Goal: Task Accomplishment & Management: Complete application form

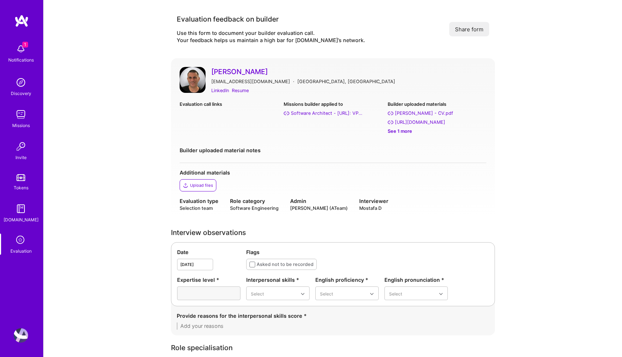
scroll to position [136, 0]
click at [270, 144] on div "Evaluation call links Call video ([DATE]) Call transcript ([DATE]) Missions bui…" at bounding box center [333, 131] width 307 height 63
click at [243, 92] on div "Resume" at bounding box center [240, 91] width 17 height 8
click at [210, 121] on div "Call transcript (Aug 27, 2025)" at bounding box center [212, 122] width 51 height 8
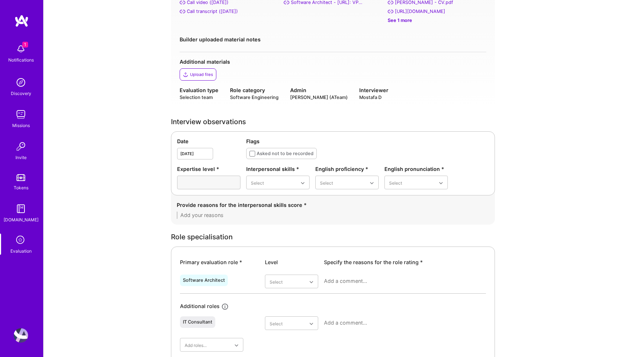
scroll to position [113, 0]
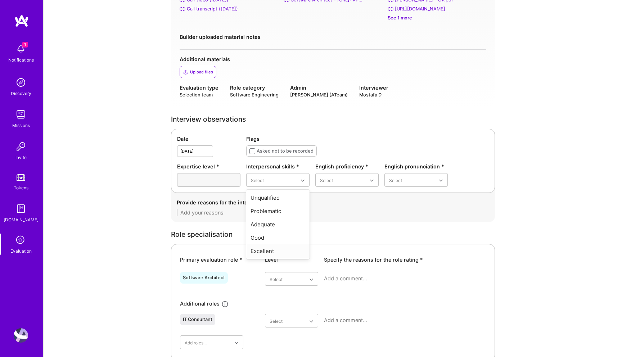
click at [271, 250] on div "Excellent" at bounding box center [277, 250] width 63 height 13
click at [330, 225] on div "Good" at bounding box center [346, 224] width 63 height 13
click at [393, 222] on div "Good" at bounding box center [416, 224] width 63 height 13
click at [277, 208] on div "Provide reasons for the interpersonal skills score *" at bounding box center [333, 208] width 313 height 18
click at [275, 216] on textarea at bounding box center [333, 212] width 313 height 7
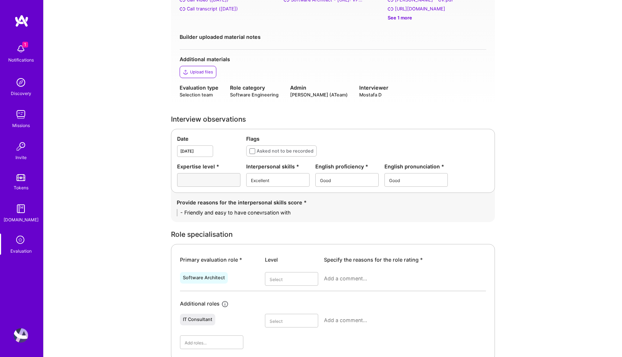
scroll to position [0, 0]
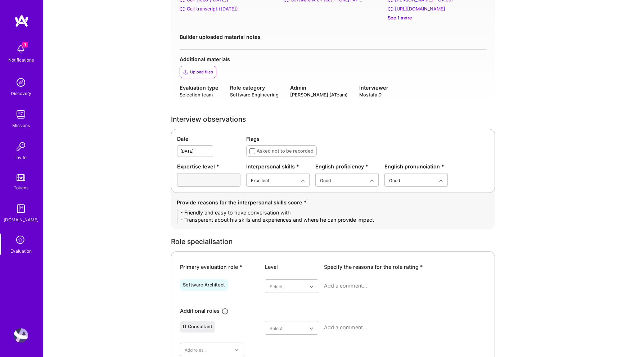
click at [383, 221] on textarea "- Friendly and easy to have conversation with - Transparent about his skills an…" at bounding box center [333, 216] width 313 height 14
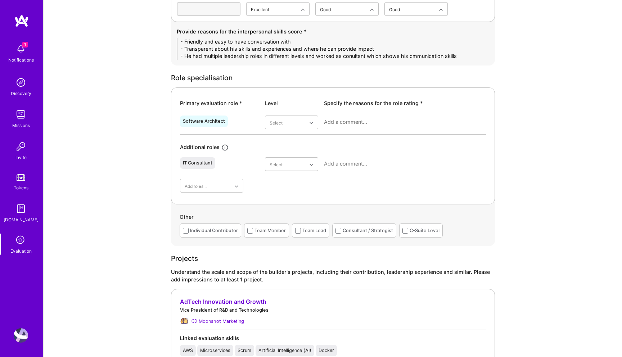
scroll to position [296, 0]
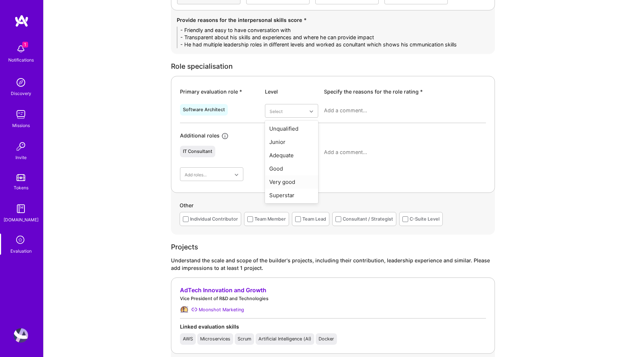
type textarea "- Friendly and easy to have conversation with - Transparent about his skills an…"
click at [286, 179] on div "Very good" at bounding box center [291, 181] width 53 height 13
click at [334, 109] on textarea at bounding box center [405, 110] width 162 height 7
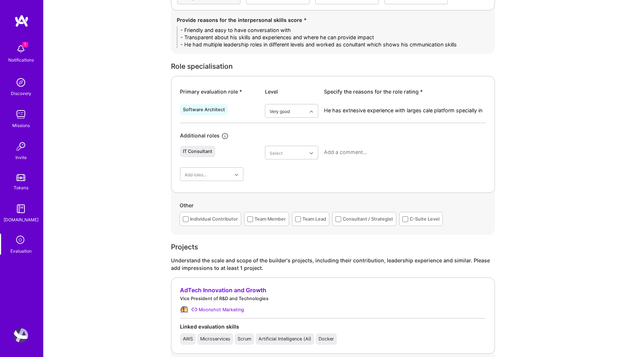
scroll to position [0, 0]
click at [350, 111] on textarea "He has extnesive experience with larges cale platform specially in data" at bounding box center [405, 114] width 162 height 14
click at [414, 111] on textarea "He has a lot experience with larges cale platform specially in data" at bounding box center [405, 110] width 162 height 7
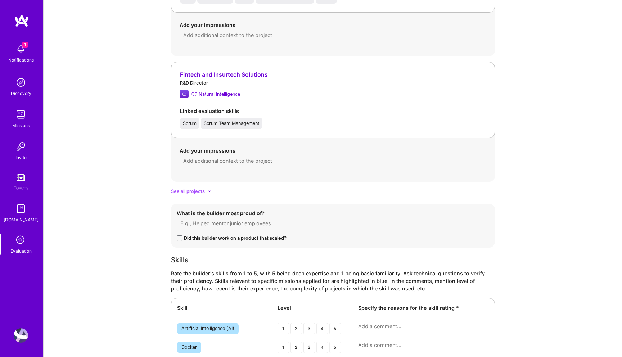
scroll to position [689, 0]
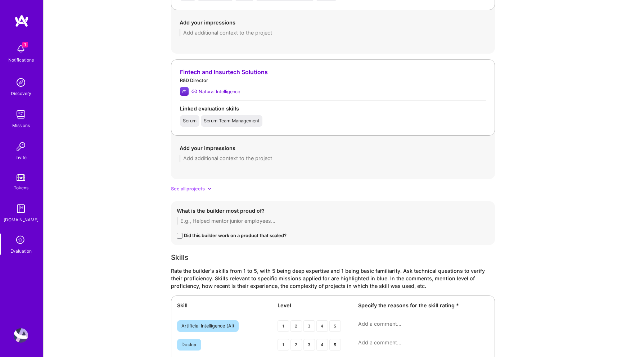
type textarea "He has a lot experience with larges scale platform specially in data driven one…"
click at [193, 187] on span "See all projects" at bounding box center [188, 189] width 34 height 8
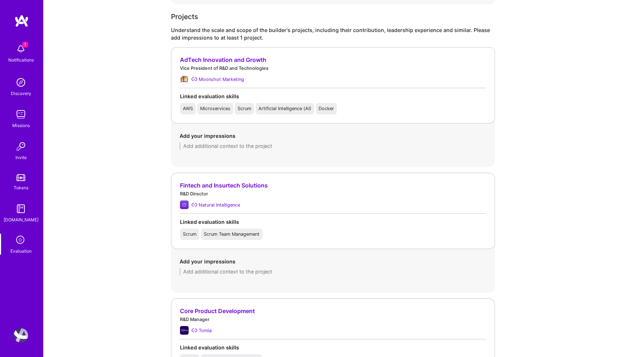
scroll to position [582, 0]
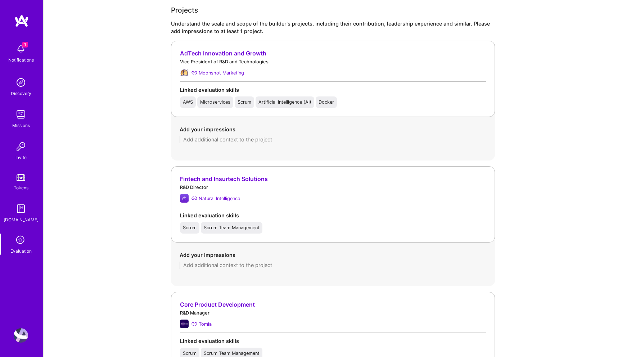
click at [218, 182] on div "Fintech and Insurtech Solutions" at bounding box center [333, 179] width 306 height 8
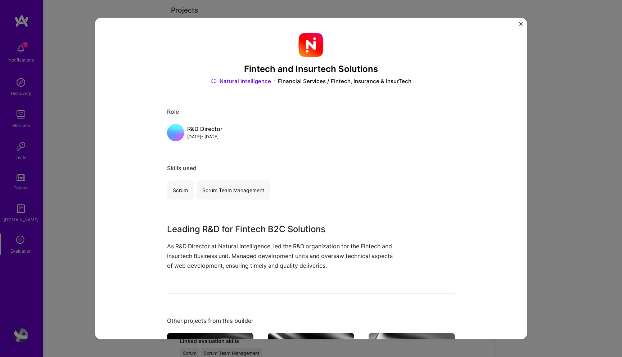
click at [99, 194] on div "Fintech and Insurtech Solutions Natural Intelligence Financial Services / Finte…" at bounding box center [311, 179] width 432 height 322
click at [163, 10] on div "Fintech and Insurtech Solutions Natural Intelligence Financial Services / Finte…" at bounding box center [311, 178] width 622 height 357
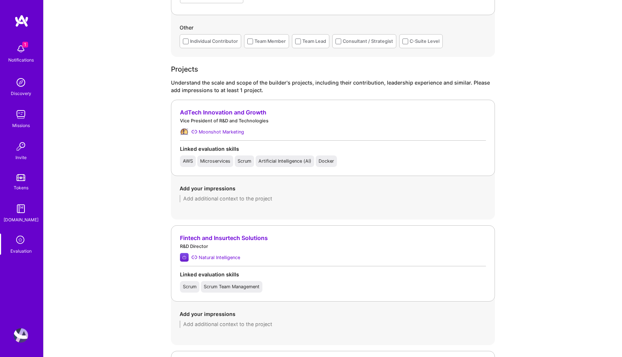
scroll to position [503, 0]
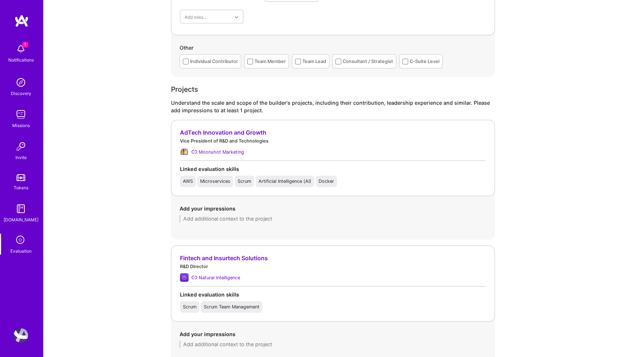
click at [216, 134] on div "AdTech Innovation and Growth" at bounding box center [333, 133] width 306 height 8
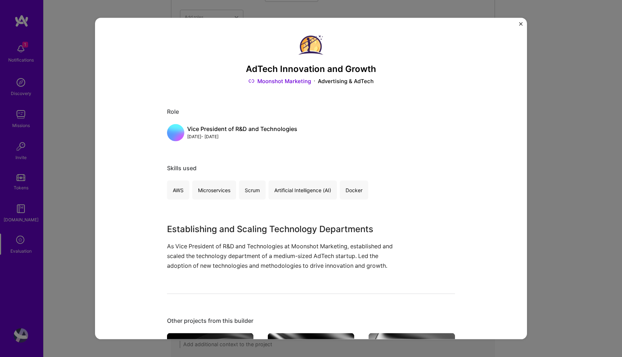
click at [95, 148] on div "AdTech Innovation and Growth Moonshot Marketing Advertising & AdTech Role Vice …" at bounding box center [311, 178] width 622 height 357
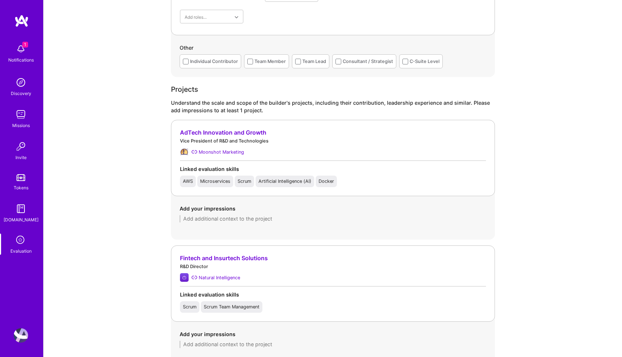
click at [207, 217] on textarea at bounding box center [333, 218] width 307 height 7
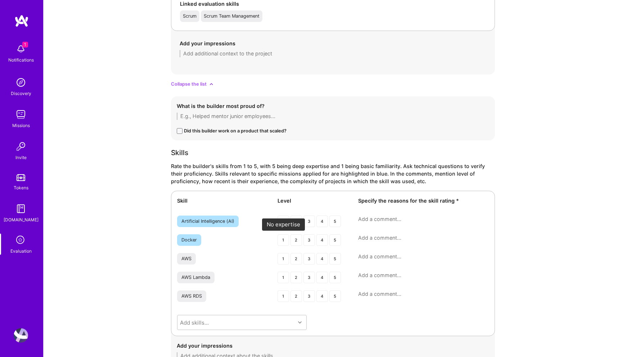
scroll to position [1178, 0]
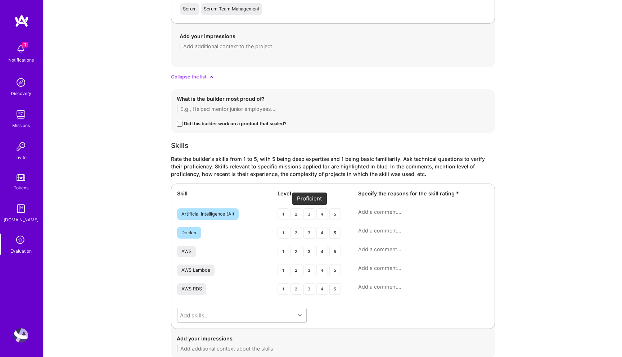
type textarea "Good explane of setting up and managing data pieplines for dta heavy products"
click at [308, 214] on div "3" at bounding box center [310, 214] width 12 height 12
click at [322, 253] on div "4" at bounding box center [323, 252] width 12 height 12
click at [360, 210] on textarea at bounding box center [423, 211] width 131 height 7
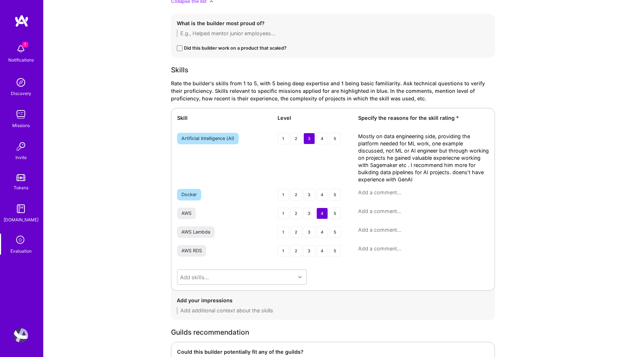
scroll to position [1250, 0]
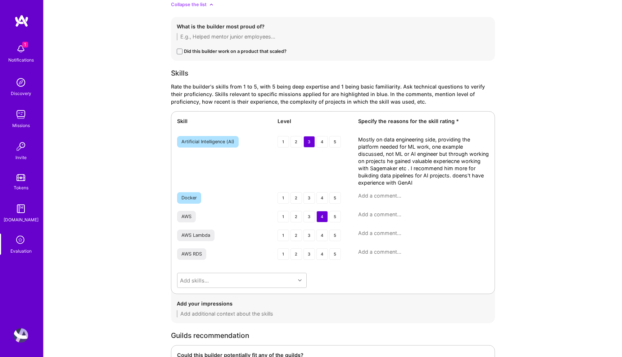
type textarea "Mostly on data engineering side, providing the platform needed for ML work, one…"
click at [386, 217] on textarea at bounding box center [423, 214] width 131 height 7
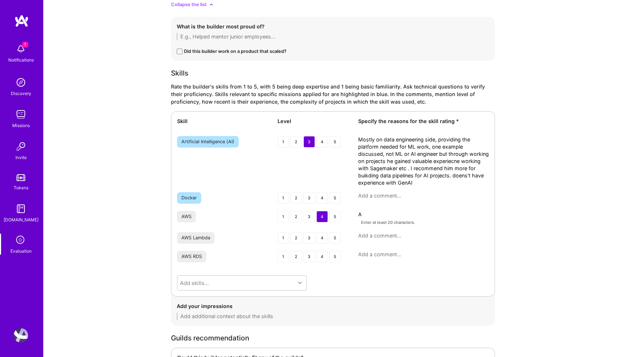
type textarea "A"
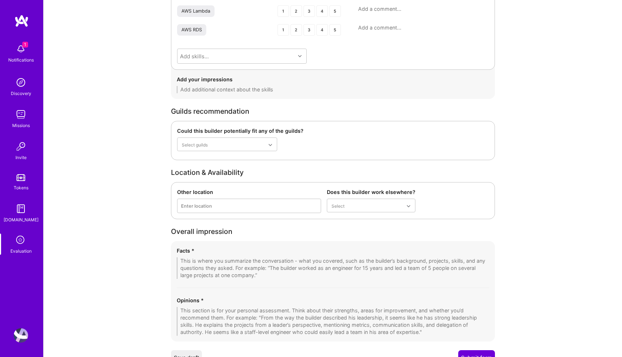
scroll to position [1509, 0]
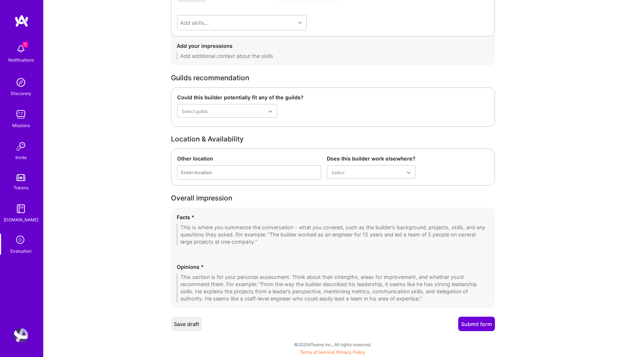
type textarea "Web tehcnologies, small scale to mid scale, more data intensive apps"
click at [308, 282] on textarea at bounding box center [333, 288] width 313 height 29
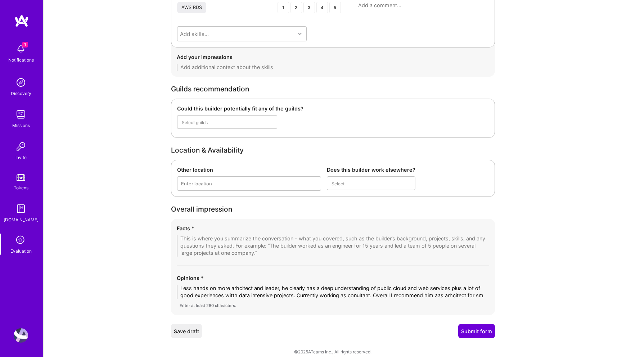
scroll to position [0, 0]
type textarea "Less hands on more arhcitect and leader, he clearly has a deep understanding of…"
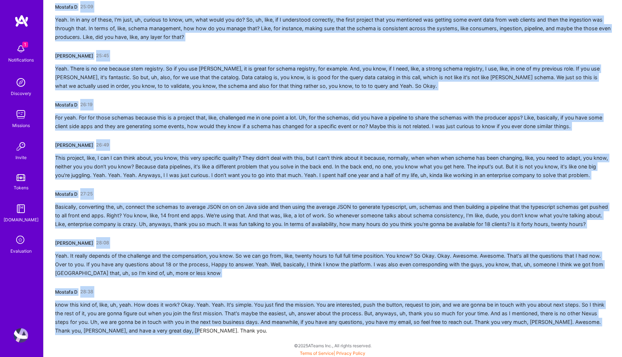
scroll to position [1934, 0]
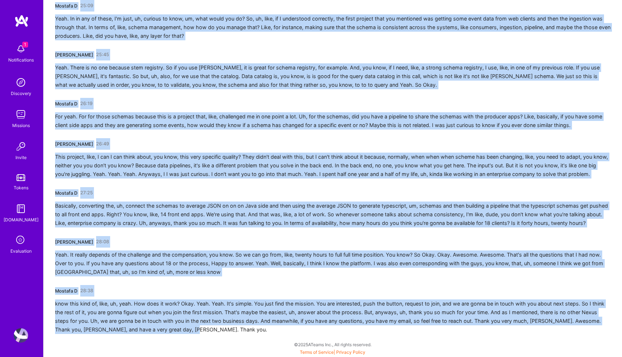
drag, startPoint x: 56, startPoint y: 128, endPoint x: 120, endPoint y: 357, distance: 237.8
copy div "Mostafa D 00:01 Hello? Hello. Can you hear me? Yes. Yes. Hi, Earl. How are you?…"
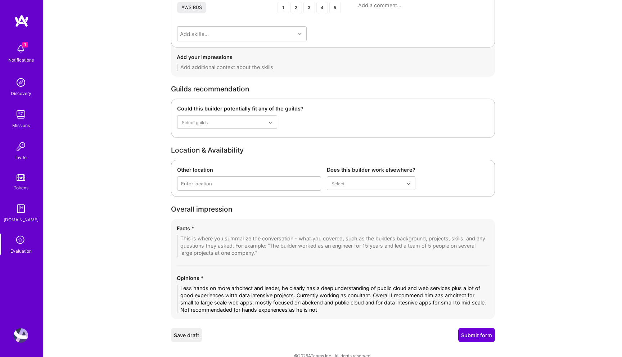
drag, startPoint x: 340, startPoint y: 311, endPoint x: 196, endPoint y: 310, distance: 144.4
click at [196, 310] on textarea "Less hands on more arhcitect and leader, he clearly has a deep understanding of…" at bounding box center [333, 299] width 313 height 29
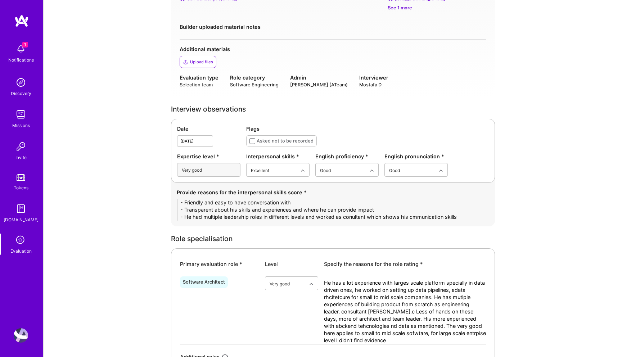
scroll to position [124, 0]
type textarea "Less hands on more arhcitect and leader, he clearly has a deep understanding of…"
drag, startPoint x: 461, startPoint y: 216, endPoint x: 117, endPoint y: 188, distance: 345.0
paste textarea "• Friendly, approachable, and easy to converse with. • Transparent about his st…"
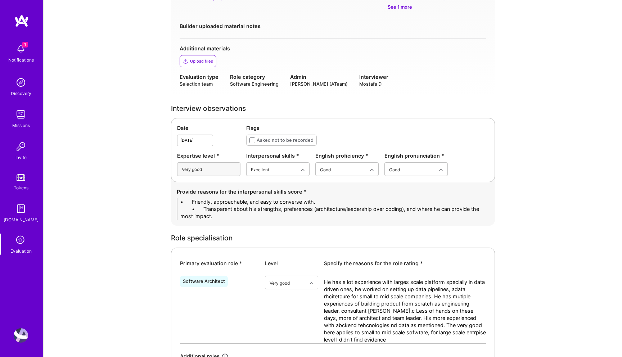
scroll to position [0, 0]
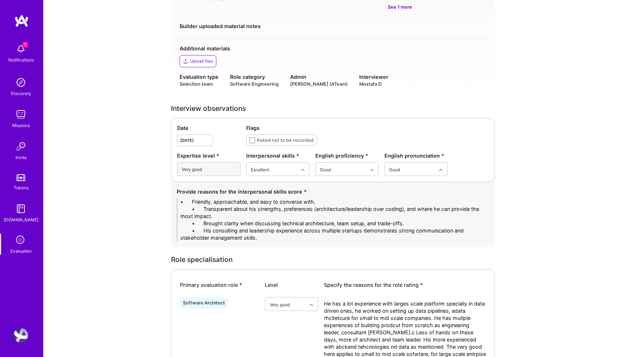
drag, startPoint x: 203, startPoint y: 203, endPoint x: 149, endPoint y: 203, distance: 53.7
drag, startPoint x: 203, startPoint y: 210, endPoint x: 160, endPoint y: 209, distance: 43.2
drag, startPoint x: 411, startPoint y: 225, endPoint x: 105, endPoint y: 222, distance: 306.1
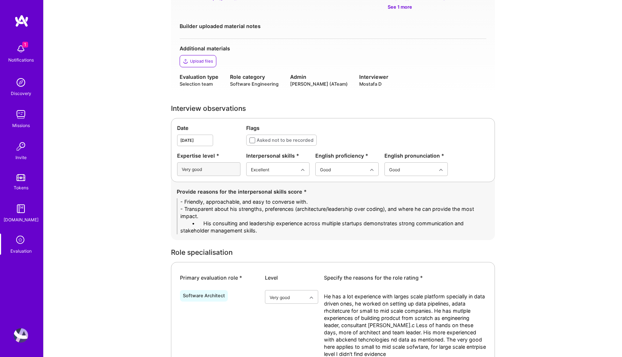
drag, startPoint x: 203, startPoint y: 225, endPoint x: 130, endPoint y: 223, distance: 72.7
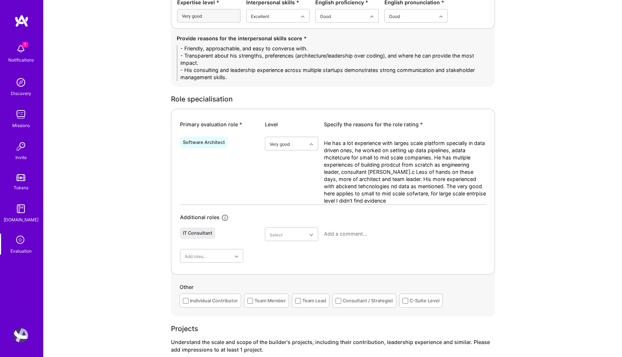
scroll to position [287, 0]
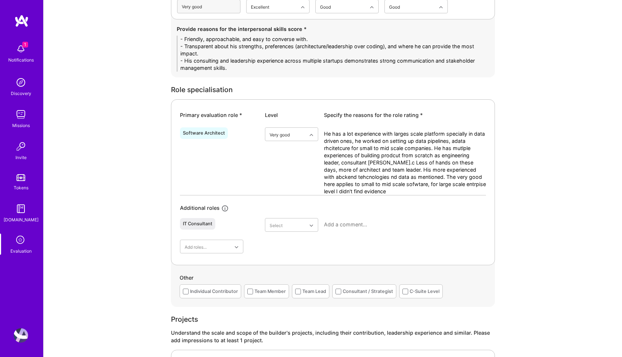
type textarea "- Friendly, approachable, and easy to converse with. - Transparent about his st…"
click at [365, 180] on textarea "He has a lot experience with larges scale platform specially in data driven one…" at bounding box center [405, 162] width 162 height 65
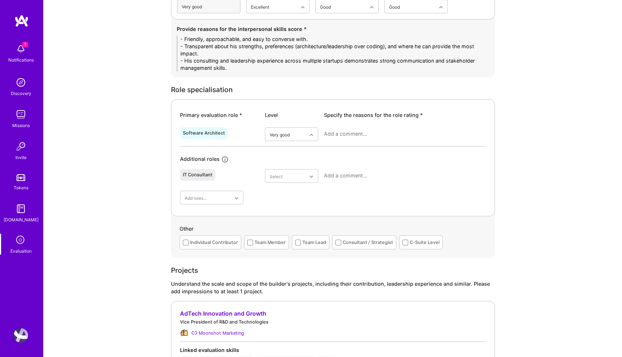
paste textarea "He has extensive experience building data-driven platforms, particularly in sta…"
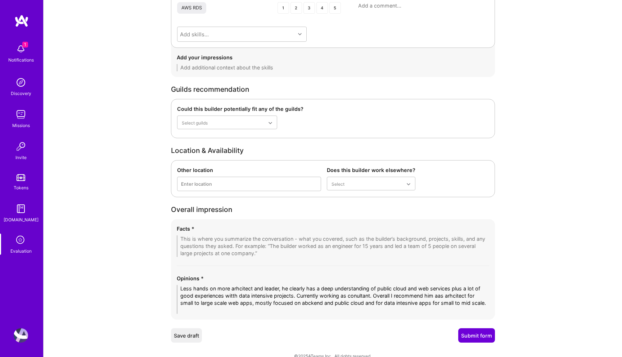
scroll to position [1538, 0]
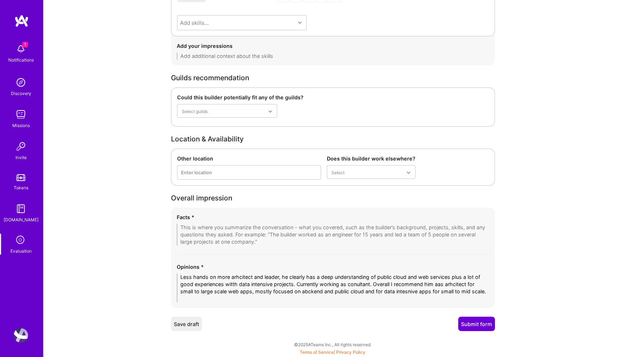
type textarea "He has extensive experience building data-driven platforms, particularly in sta…"
click at [256, 292] on textarea "Less hands on more arhcitect and leader, he clearly has a deep understanding of…" at bounding box center [333, 288] width 313 height 29
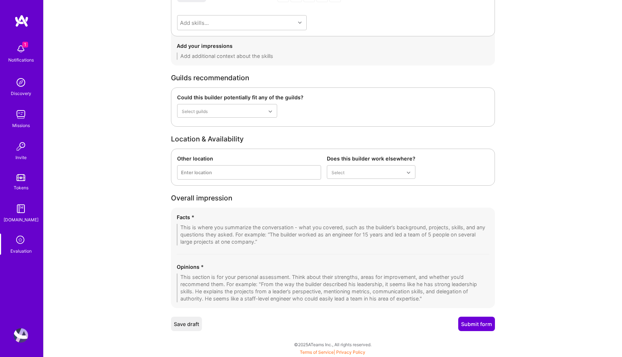
paste textarea "He is more focused on architecture and leadership than hands-on coding, with a …"
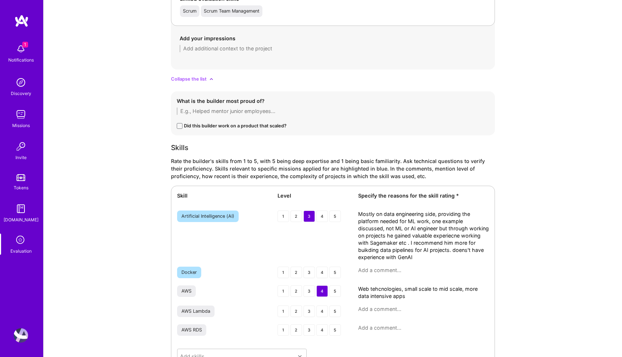
scroll to position [1276, 0]
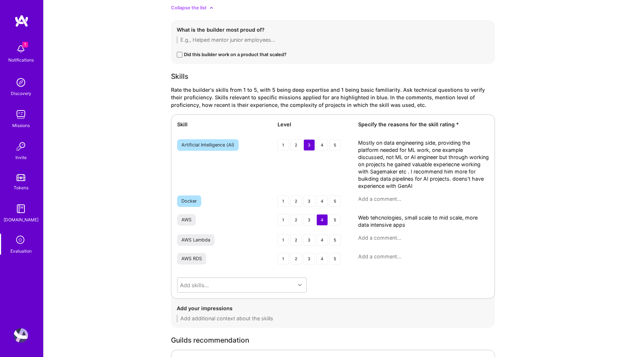
type textarea "He is more focused on architecture and leadership than hands-on coding, with a …"
click at [423, 174] on textarea "Mostly on data engineering side, providing the platform needed for ML work, one…" at bounding box center [423, 164] width 131 height 50
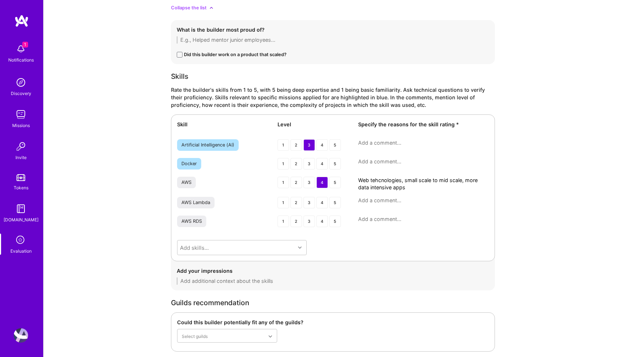
paste textarea "Mostly experienced on the data engineering side, designing and providing the in…"
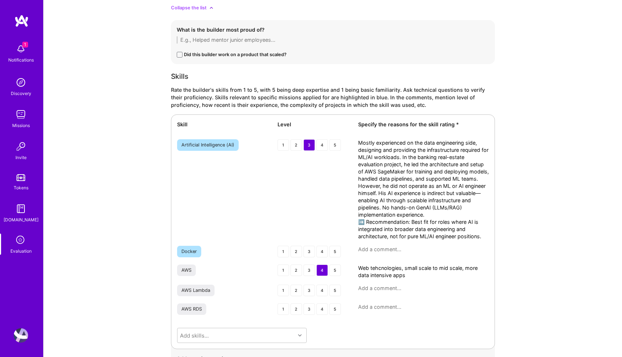
drag, startPoint x: 365, startPoint y: 224, endPoint x: 343, endPoint y: 224, distance: 21.6
click at [343, 224] on div "Artificial Intelligence (AI) 1 2 3 4 5 Mostly experienced on the data engineeri…" at bounding box center [333, 189] width 312 height 101
click at [437, 219] on textarea "Mostly experienced on the data engineering side, designing and providing the in…" at bounding box center [423, 189] width 131 height 101
click at [432, 216] on textarea "Mostly experienced on the data engineering side, designing and providing the in…" at bounding box center [423, 189] width 131 height 101
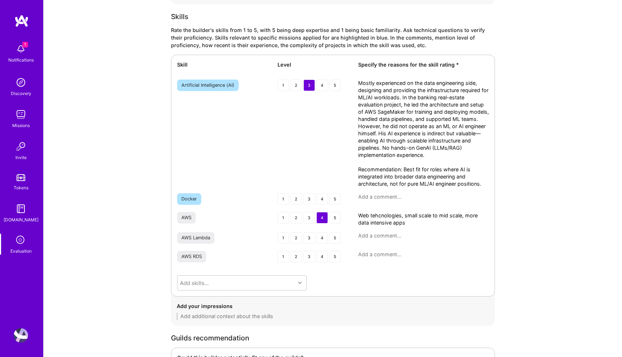
scroll to position [1346, 0]
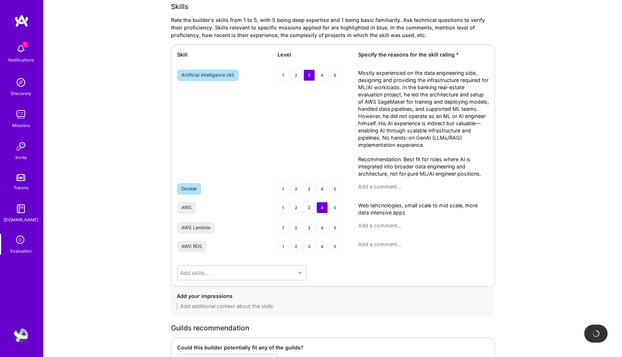
type textarea "Mostly experienced on the data engineering side, designing and providing the in…"
drag, startPoint x: 409, startPoint y: 215, endPoint x: 326, endPoint y: 209, distance: 83.4
click at [326, 209] on div "AWS 1 2 3 4 5 Web tehcnologies, small scale to mid scale, more data intensive a…" at bounding box center [333, 209] width 312 height 14
paste textarea "Extensive experience with AWS cloud services over multiple projects. Architecte…"
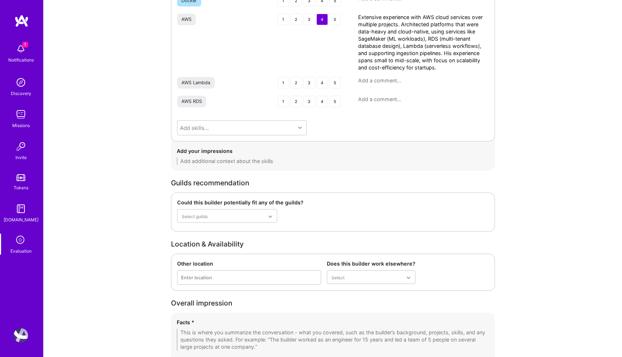
scroll to position [1633, 0]
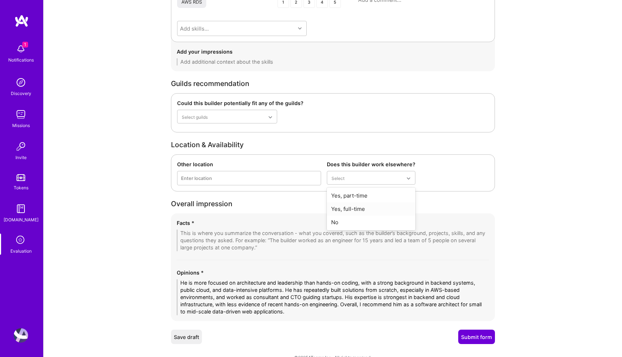
type textarea "Extensive experience with AWS cloud services over multiple projects. Architecte…"
click at [362, 210] on div "Yes, full-time" at bounding box center [371, 208] width 89 height 13
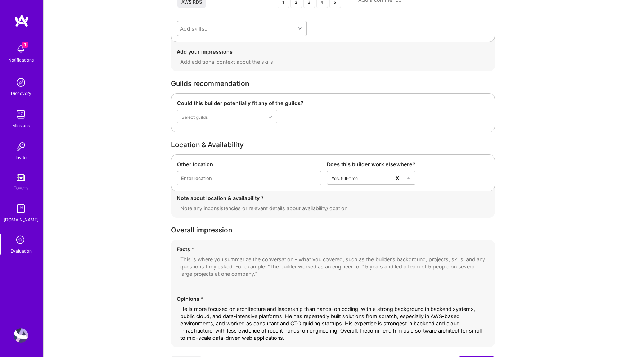
click at [240, 207] on textarea at bounding box center [333, 208] width 313 height 7
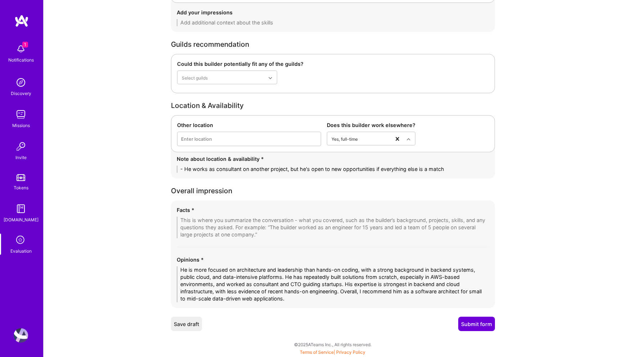
scroll to position [1672, 0]
type textarea "- He works as consultant on another project, but he's open to new opportunities…"
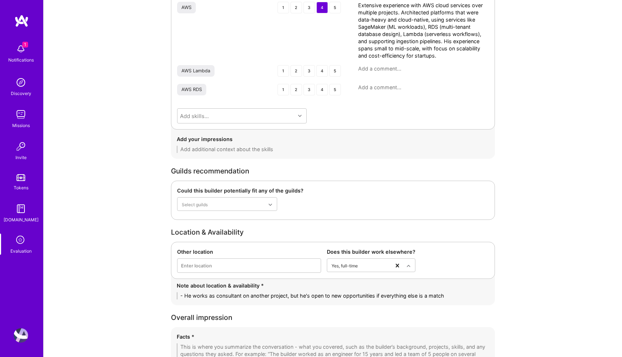
scroll to position [1673, 0]
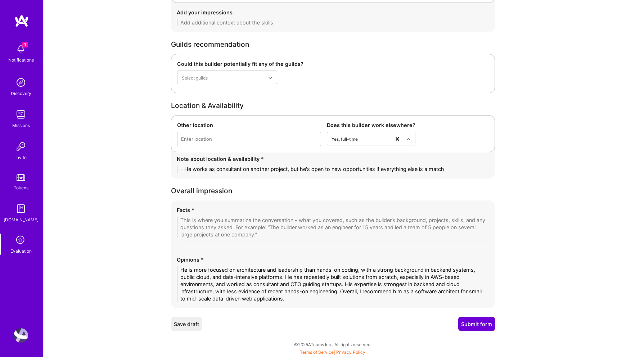
click at [198, 222] on textarea at bounding box center [333, 228] width 313 height 22
paste textarea "⸻ 1. Career Background 20+ years in software engineering, with ~10 years in lea…"
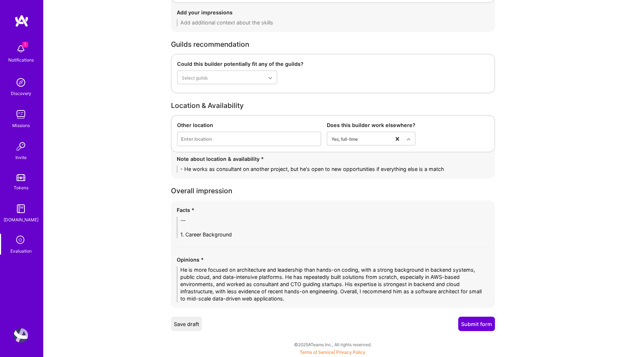
scroll to position [0, 0]
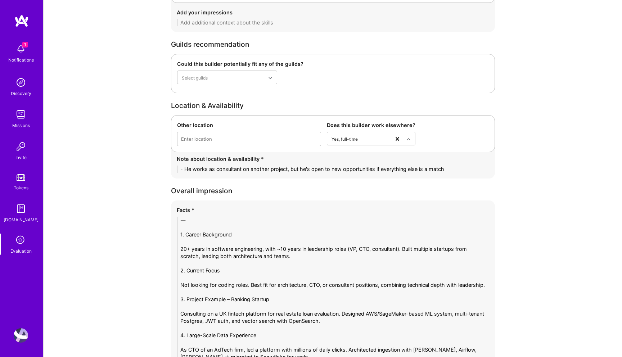
drag, startPoint x: 216, startPoint y: 233, endPoint x: 154, endPoint y: 224, distance: 61.8
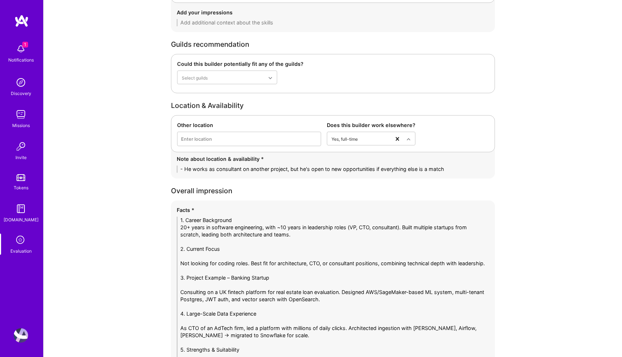
click at [181, 264] on textarea "1. Career Background 20+ years in software engineering, with ~10 years in leade…" at bounding box center [333, 300] width 313 height 166
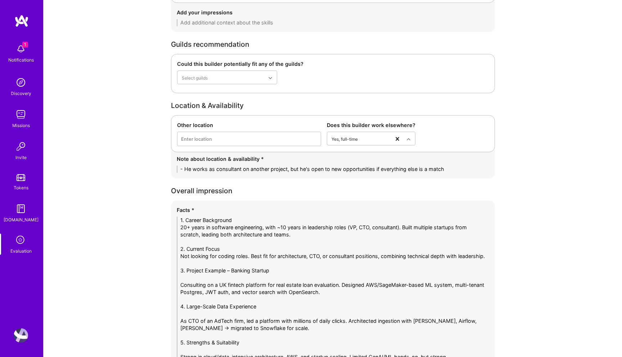
click at [181, 292] on textarea "1. Career Background 20+ years in software engineering, with ~10 years in leade…" at bounding box center [333, 296] width 313 height 158
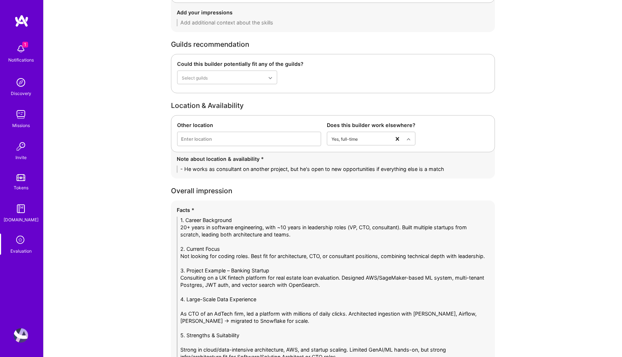
click at [247, 293] on textarea "1. Career Background 20+ years in software engineering, with ~10 years in leade…" at bounding box center [333, 292] width 313 height 151
click at [190, 313] on textarea "1. Career Background 20+ years in software engineering, with ~10 years in leade…" at bounding box center [333, 292] width 313 height 151
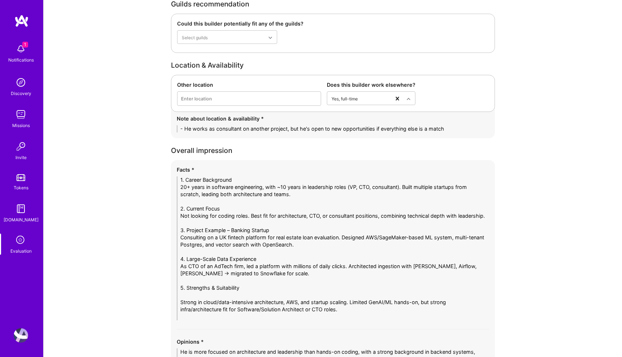
scroll to position [1718, 0]
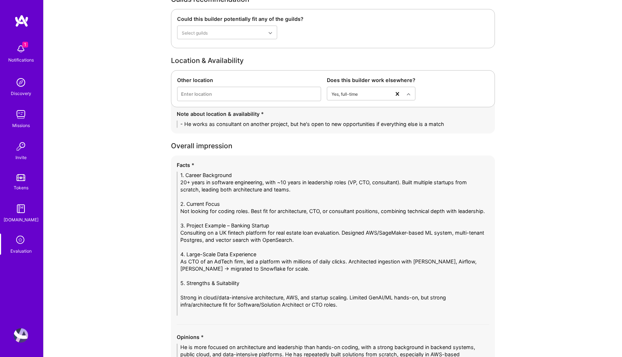
click at [191, 300] on textarea "1. Career Background 20+ years in software engineering, with ~10 years in leade…" at bounding box center [333, 244] width 313 height 144
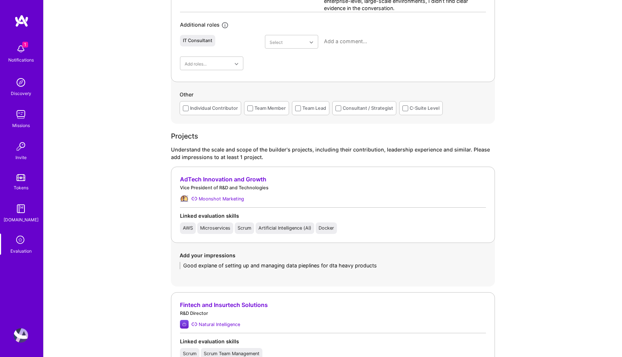
scroll to position [482, 0]
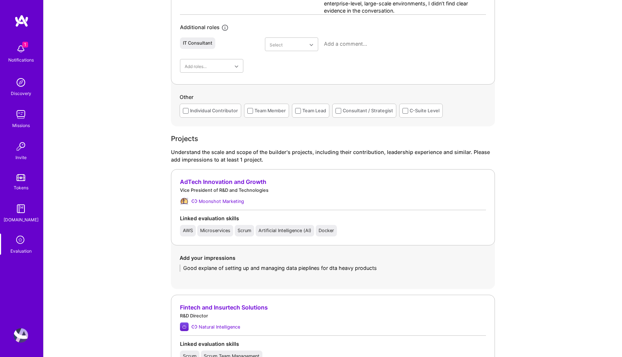
type textarea "1. Career Background 20+ years in software engineering, with ~10 years in leade…"
click at [235, 268] on textarea "Good explane of setting up and managing data pieplines for dta heavy products" at bounding box center [333, 268] width 307 height 7
paste textarea "He provided a solid example of setting up and managing data pipelines for data-…"
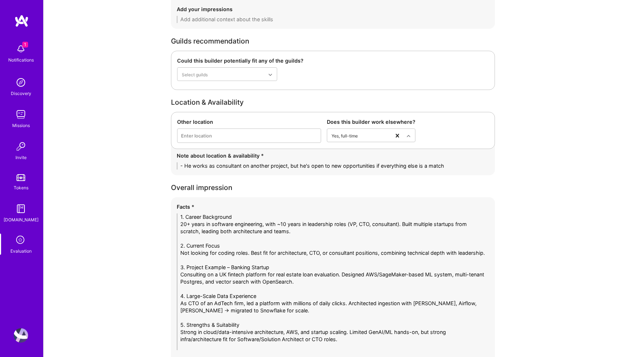
scroll to position [1809, 0]
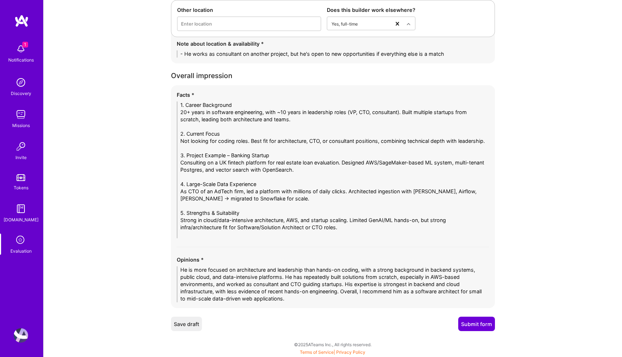
type textarea "He provided a solid example of setting up and managing data pipelines for data-…"
click at [467, 321] on button "Submit form" at bounding box center [476, 324] width 37 height 14
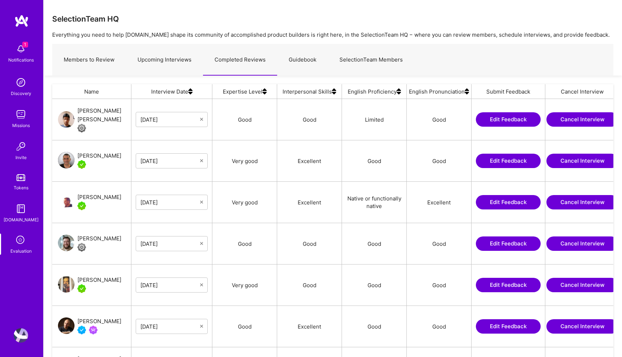
scroll to position [282, 561]
click at [99, 156] on div "[PERSON_NAME]" at bounding box center [99, 156] width 44 height 9
click at [148, 63] on link "Upcoming Interviews" at bounding box center [164, 59] width 77 height 31
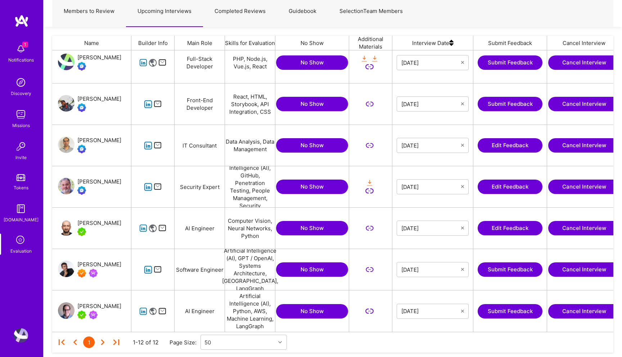
scroll to position [49, 0]
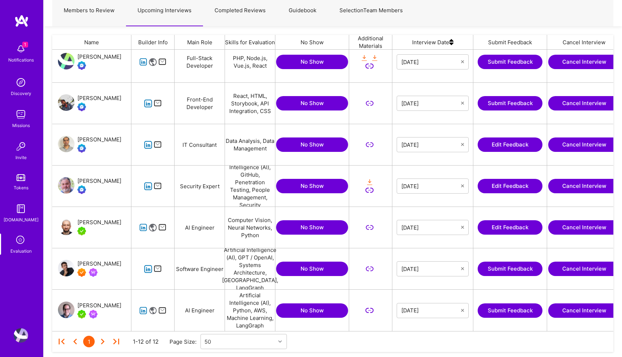
click at [499, 140] on button "Edit Feedback" at bounding box center [510, 145] width 65 height 14
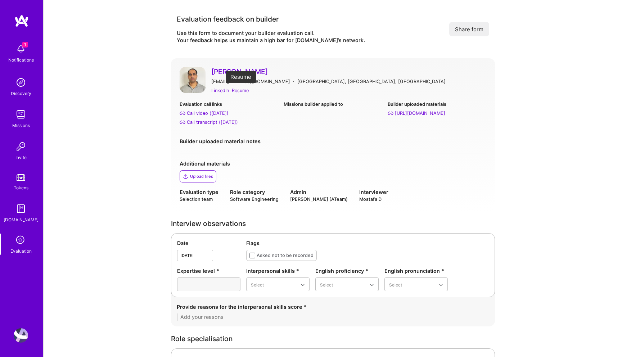
click at [244, 91] on div "Resume" at bounding box center [240, 91] width 17 height 8
click at [229, 122] on div "Call transcript ([DATE])" at bounding box center [212, 122] width 51 height 8
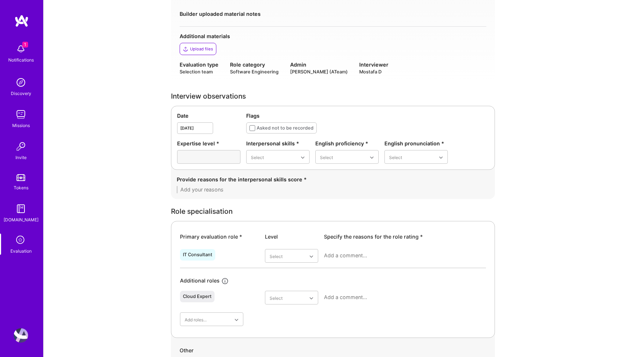
scroll to position [198, 0]
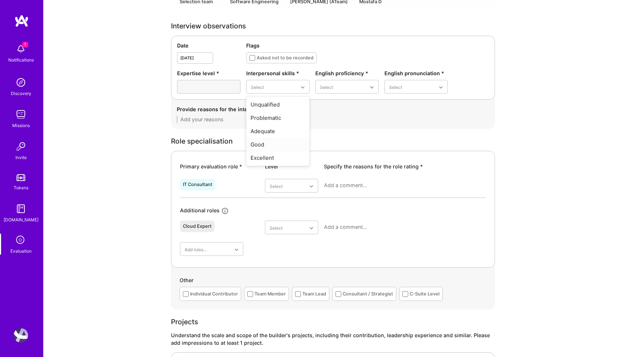
click at [269, 142] on div "Good" at bounding box center [277, 144] width 63 height 13
click at [330, 127] on div "Good" at bounding box center [346, 131] width 63 height 13
click at [397, 134] on div "Good" at bounding box center [416, 131] width 63 height 13
click at [283, 147] on div "Excellent" at bounding box center [277, 144] width 63 height 13
click at [256, 117] on textarea at bounding box center [333, 119] width 313 height 7
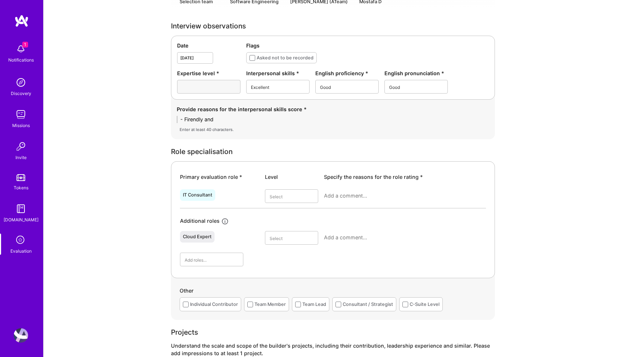
type textarea "- Firendly and"
click at [271, 143] on div "Good" at bounding box center [277, 144] width 63 height 13
click at [255, 118] on textarea "-" at bounding box center [333, 119] width 313 height 7
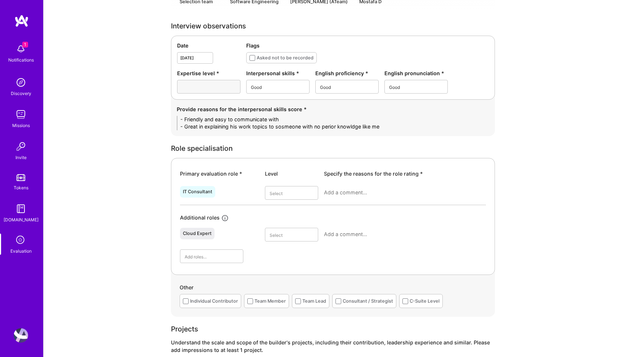
scroll to position [0, 0]
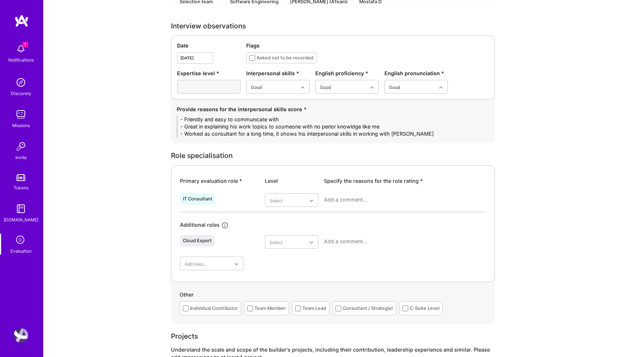
type textarea "- Friendly and easy to communicate with - Great in explaining his work topics t…"
click at [334, 204] on div at bounding box center [405, 202] width 162 height 19
click at [337, 198] on textarea at bounding box center [405, 199] width 162 height 7
click at [285, 271] on div "Very good" at bounding box center [291, 271] width 53 height 13
click at [343, 198] on textarea at bounding box center [405, 199] width 162 height 7
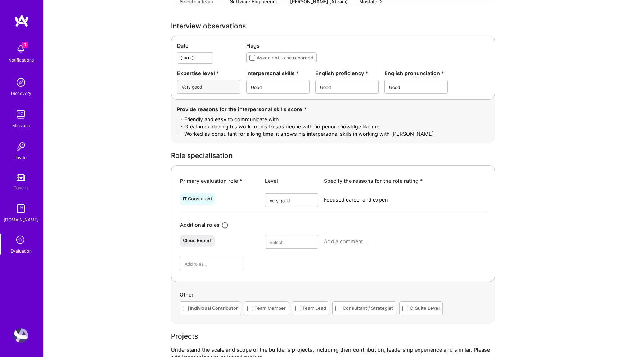
click at [343, 198] on textarea "Focused career and expe" at bounding box center [405, 199] width 162 height 7
type textarea "Focused career and experience with Oracle , specically oracle payment, procurme…"
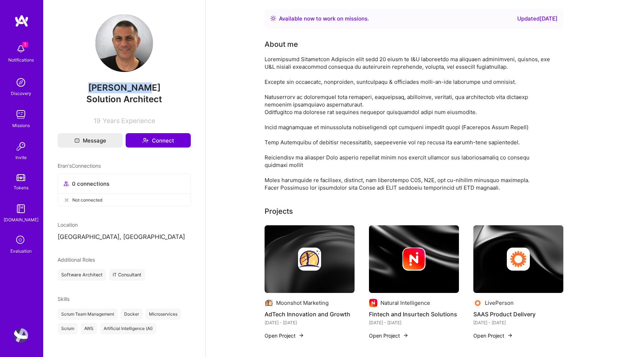
drag, startPoint x: 146, startPoint y: 86, endPoint x: 95, endPoint y: 86, distance: 50.8
click at [95, 86] on span "[PERSON_NAME]" at bounding box center [124, 87] width 133 height 11
copy span "[PERSON_NAME]"
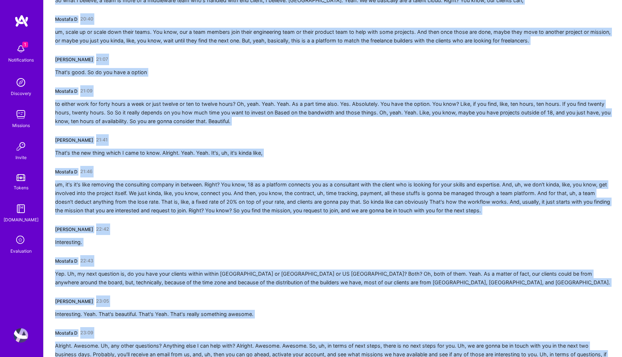
scroll to position [1850, 0]
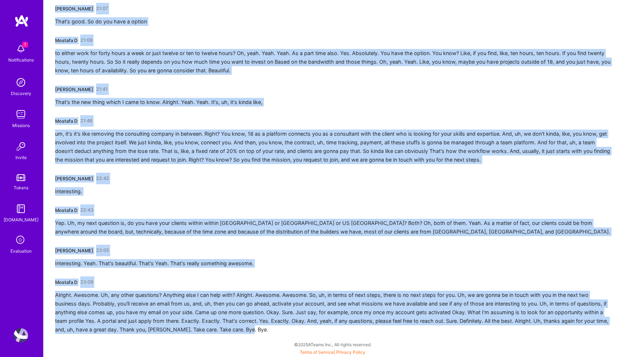
drag, startPoint x: 55, startPoint y: 129, endPoint x: 112, endPoint y: 357, distance: 235.3
copy div "Mostafa D 00:00 Alright. Hi. How are you, Prakash? Is that correct? Prakash. Ye…"
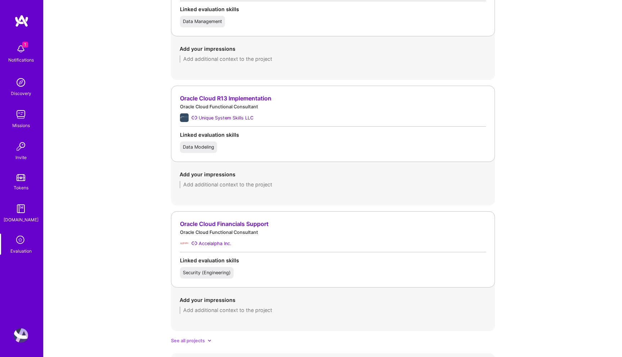
scroll to position [647, 0]
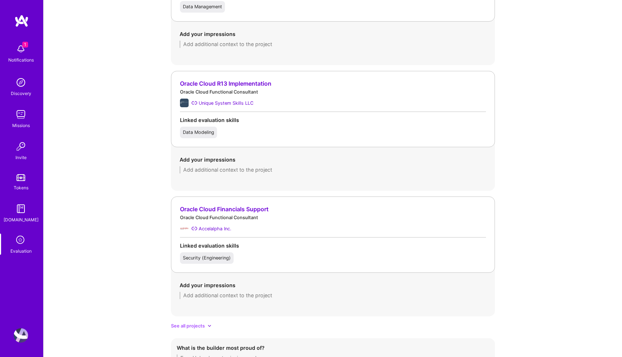
type textarea "Focused career and experience with Oracle , specically oracle payment, procurme…"
click at [195, 327] on span "See all projects" at bounding box center [188, 326] width 34 height 8
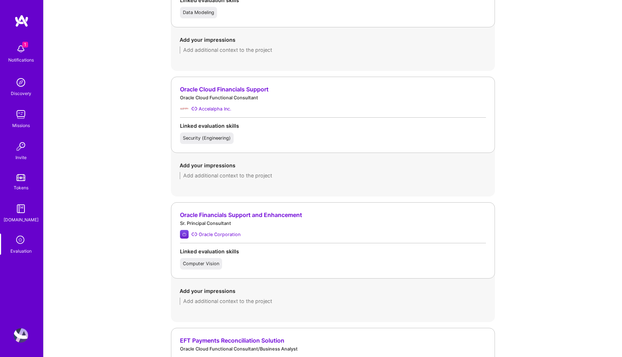
scroll to position [808, 0]
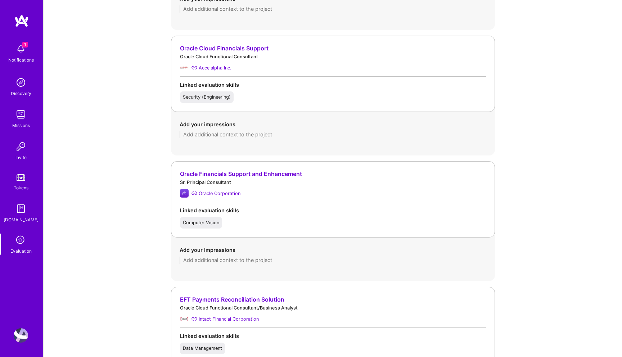
click at [195, 327] on div "EFT Payments Reconciliation Solution Oracle Cloud Functional Consultant/Busines…" at bounding box center [333, 325] width 324 height 76
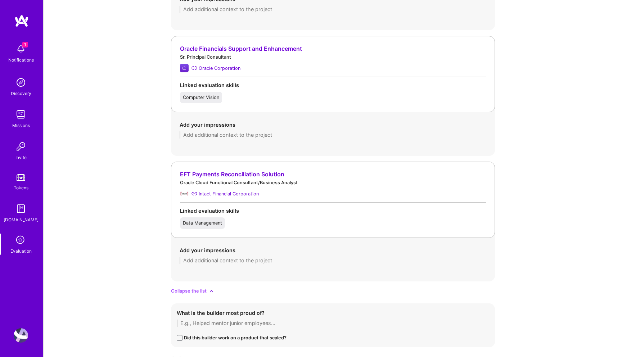
scroll to position [1166, 0]
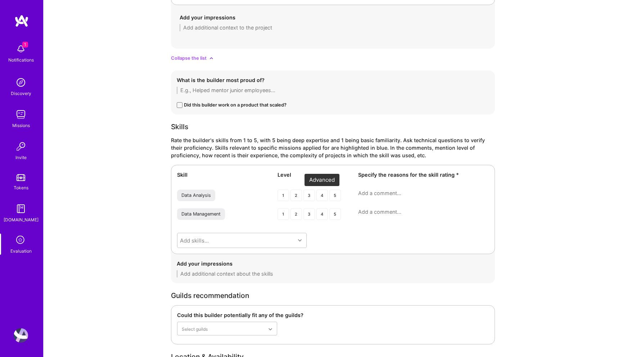
click at [320, 197] on div "4" at bounding box center [323, 196] width 12 height 12
click at [320, 215] on div "4" at bounding box center [323, 214] width 12 height 12
click at [371, 194] on textarea at bounding box center [423, 193] width 131 height 7
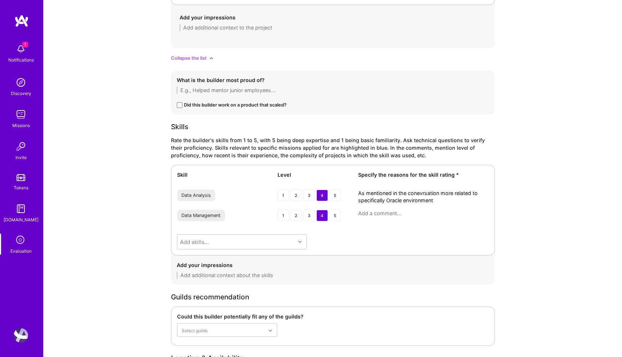
type textarea "As mentioned in the conevrsation more related to specifically Oracle environment"
click at [399, 215] on textarea at bounding box center [423, 213] width 131 height 7
paste textarea "As mentioned in the conevrsation more related to specifically Oracle environment"
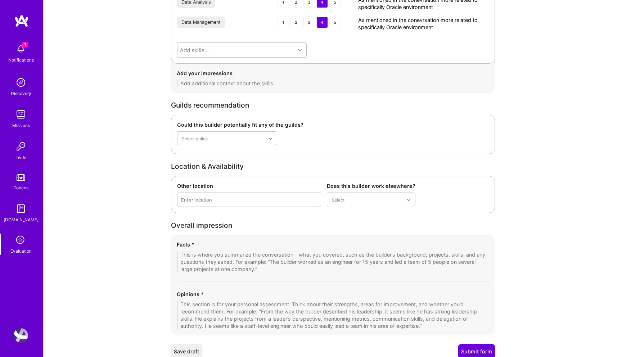
scroll to position [1387, 0]
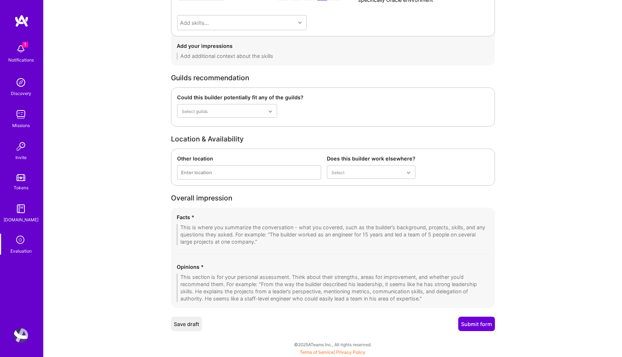
type textarea "As mentioned in the conevrsation more related to specifically Oracle environment"
click at [308, 283] on textarea at bounding box center [333, 288] width 313 height 29
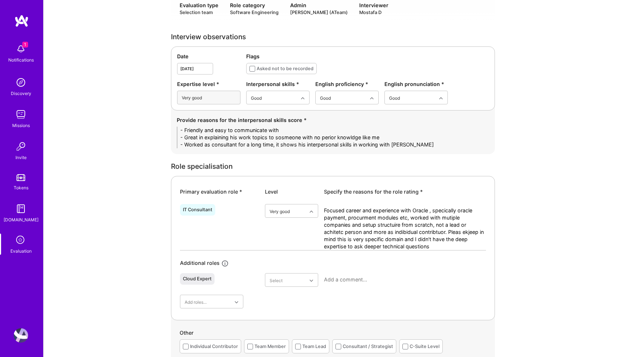
scroll to position [155, 0]
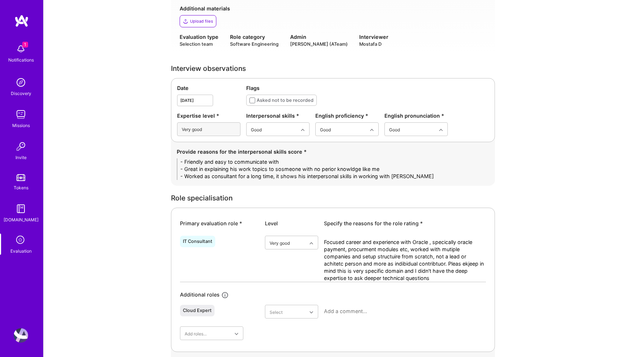
type textarea "A focuse donsultant on ORacle ERP and specific modules of it which are Finance,…"
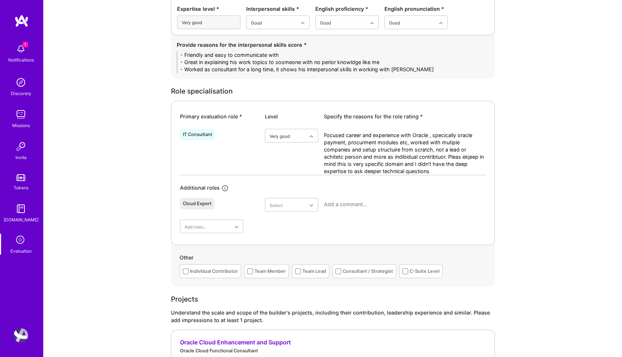
scroll to position [261, 0]
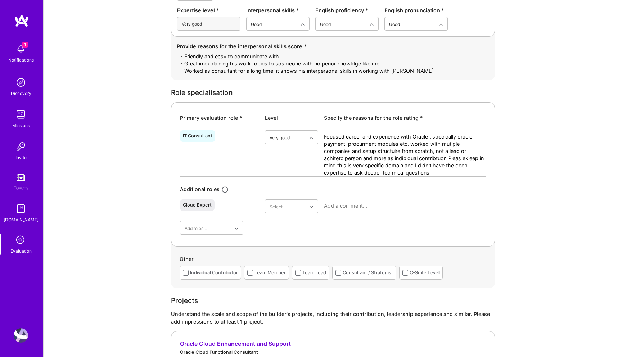
drag, startPoint x: 433, startPoint y: 71, endPoint x: 95, endPoint y: 53, distance: 338.2
paste textarea "• Friendly, approachable, and easy to communicate with. • Explained complex Ora…"
drag, startPoint x: 202, startPoint y: 57, endPoint x: 121, endPoint y: 57, distance: 81.7
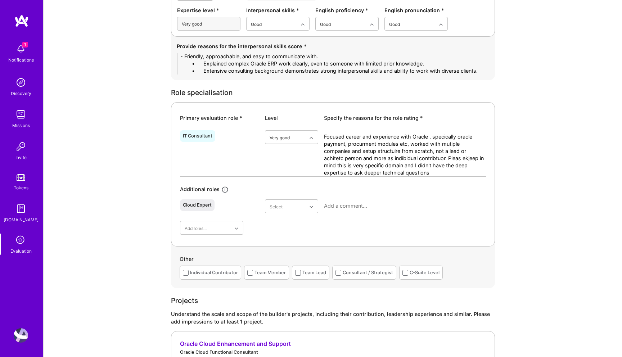
drag, startPoint x: 203, startPoint y: 65, endPoint x: 131, endPoint y: 65, distance: 71.3
drag, startPoint x: 202, startPoint y: 71, endPoint x: 135, endPoint y: 71, distance: 67.0
type textarea "- Friendly, approachable, and easy to communicate with. - Explained complex Ora…"
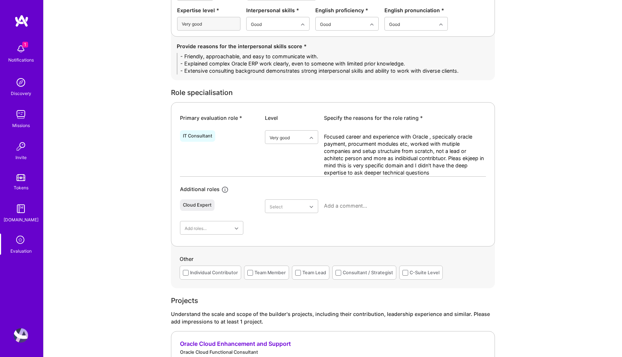
drag, startPoint x: 440, startPoint y: 171, endPoint x: 320, endPoint y: 135, distance: 124.6
click at [320, 135] on div "IT Consultant option Very good, selected. Select is focused ,type to refine lis…" at bounding box center [333, 151] width 306 height 49
paste textarea "Prakash has a focused career in Oracle ERP and Fusion Cloud Financials, especia…"
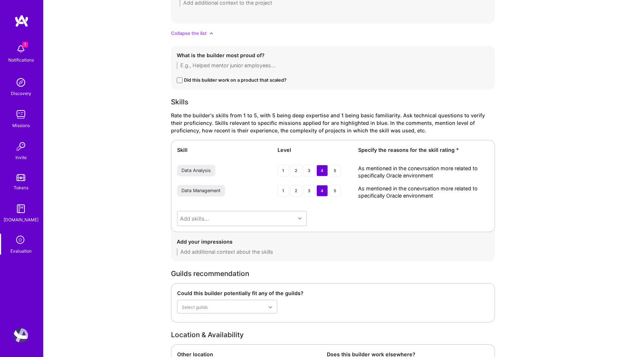
scroll to position [1225, 0]
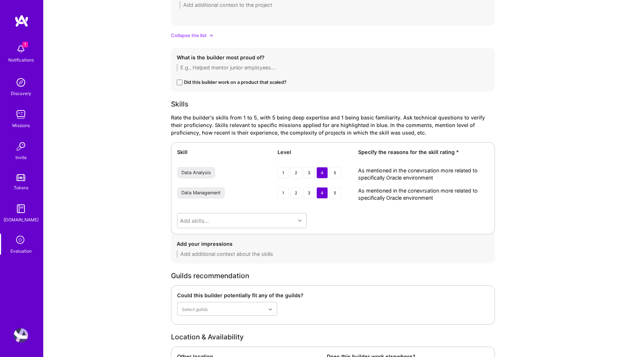
type textarea "Prakash has a focused career in Oracle ERP and Fusion Cloud Financials, especia…"
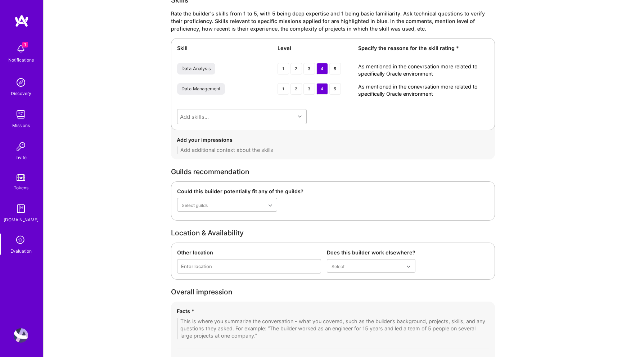
scroll to position [1354, 0]
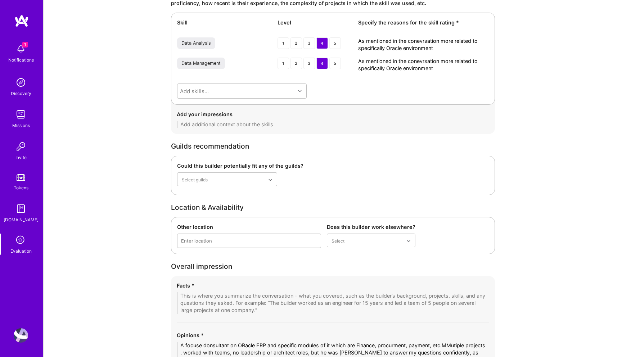
click at [413, 47] on textarea "As mentioned in the conevrsation more related to specifically Oracle environment" at bounding box center [423, 44] width 131 height 14
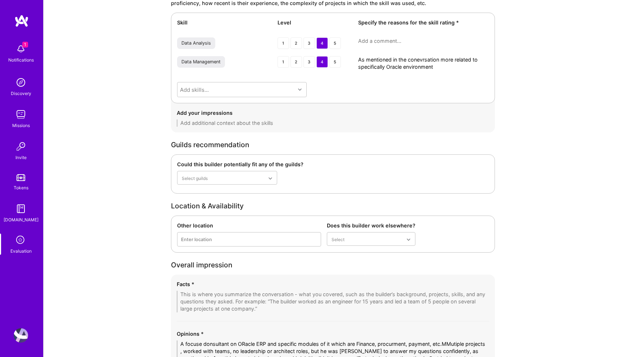
paste textarea "Prakash’s data analysis experience is strongly tied to the Oracle ERP ecosystem…"
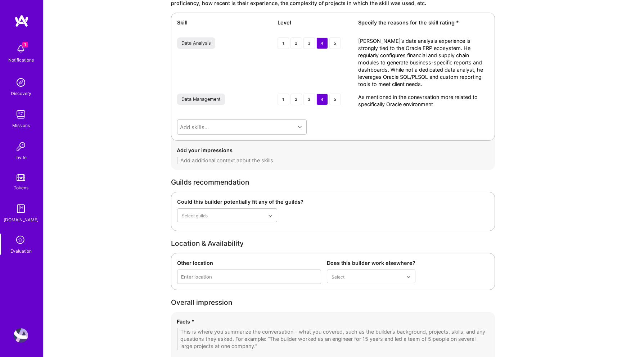
scroll to position [0, 0]
type textarea "Prakash’s data analysis experience is strongly tied to the Oracle ERP ecosystem…"
drag, startPoint x: 438, startPoint y: 104, endPoint x: 302, endPoint y: 98, distance: 136.2
click at [302, 98] on div "Data Management 1 2 3 4 5 As mentioned in the conevrsation more related to spec…" at bounding box center [333, 101] width 312 height 14
paste textarea "His data management expertise is also within the Oracle environment, particular…"
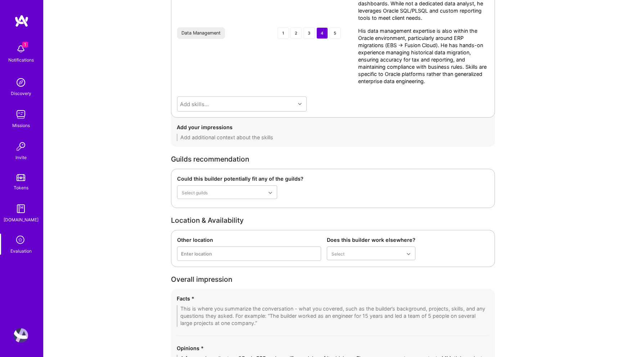
scroll to position [1502, 0]
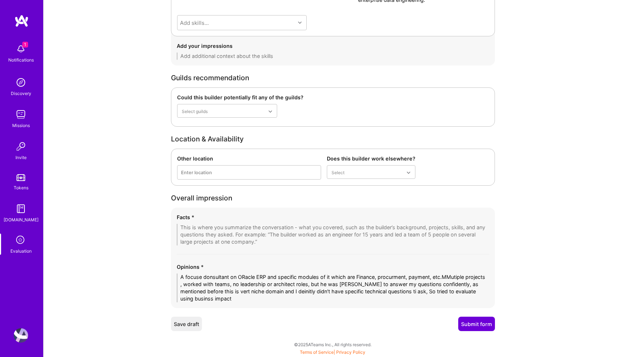
type textarea "His data management expertise is also within the Oracle environment, particular…"
click at [310, 318] on div "Save draft Submit form" at bounding box center [333, 324] width 324 height 14
click at [229, 294] on textarea "A focuse donsultant on ORacle ERP and specific modules of it which are Finance,…" at bounding box center [333, 288] width 313 height 29
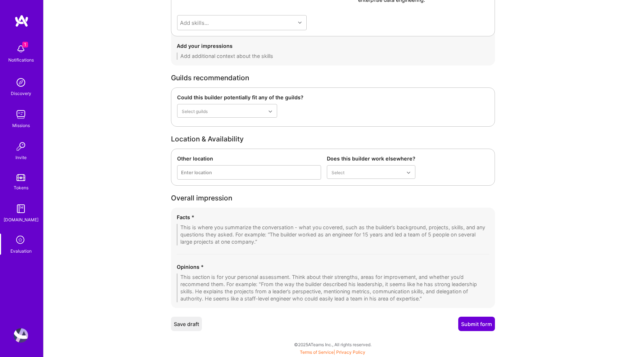
paste textarea "Prakash is a focused consultant specialized in Oracle ERP, particularly Finance…"
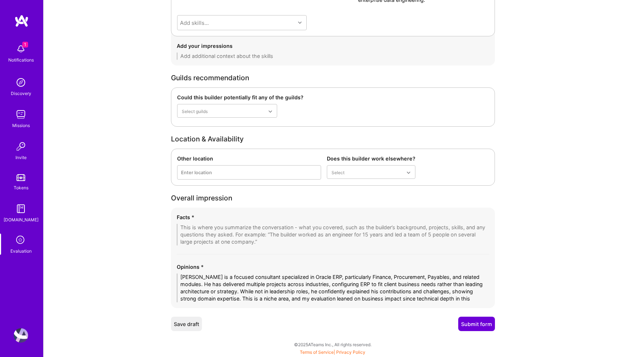
scroll to position [0, 0]
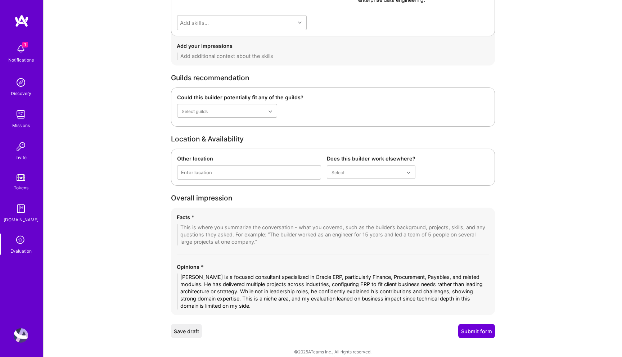
type textarea "Prakash is a focused consultant specialized in Oracle ERP, particularly Finance…"
click at [197, 228] on textarea at bounding box center [333, 235] width 313 height 22
paste textarea "1. Oracle ERP Expertise – 15+ years specializing in Oracle ERP, now focused on …"
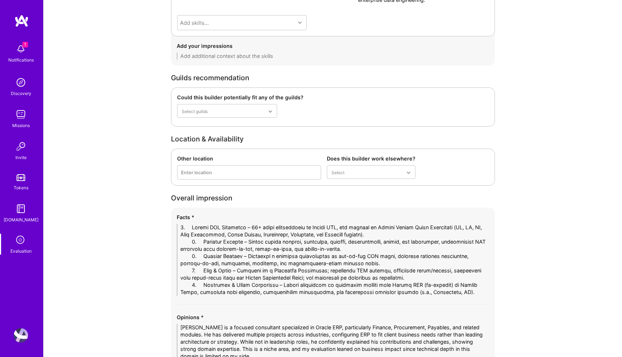
drag, startPoint x: 203, startPoint y: 229, endPoint x: 131, endPoint y: 229, distance: 72.0
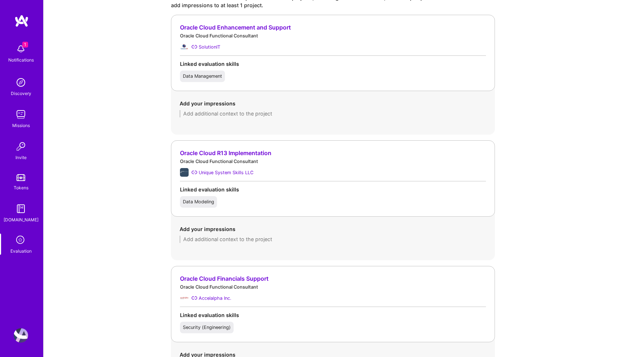
scroll to position [608, 0]
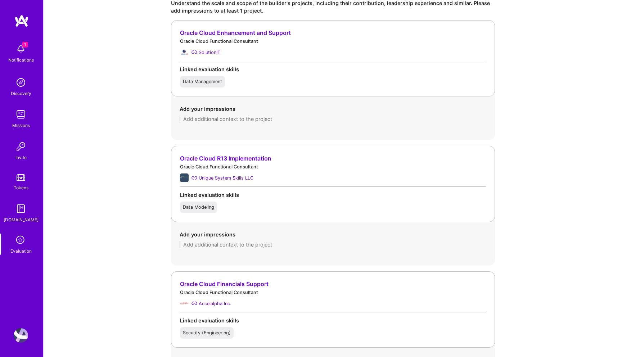
type textarea "1- Oracle ERP Expertise – 15+ years specializing in Oracle ERP, now focused on …"
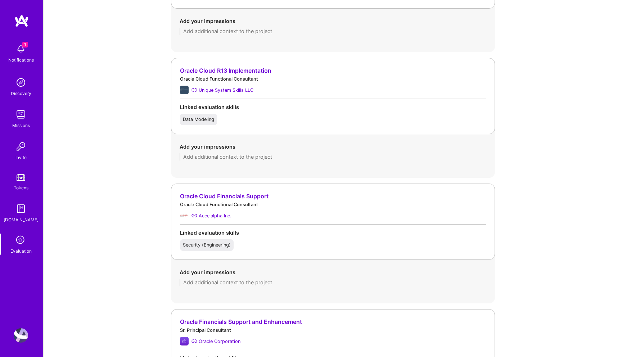
scroll to position [774, 0]
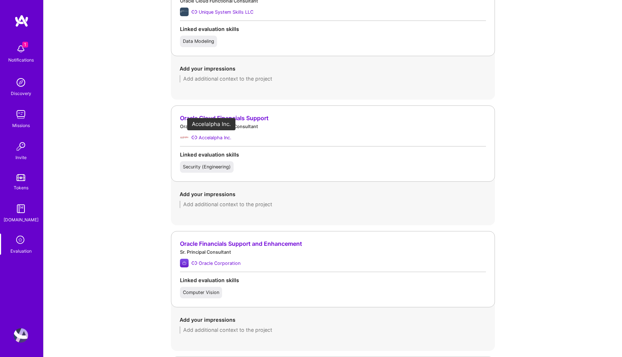
click at [215, 136] on div "Accelalpha Inc." at bounding box center [215, 138] width 33 height 8
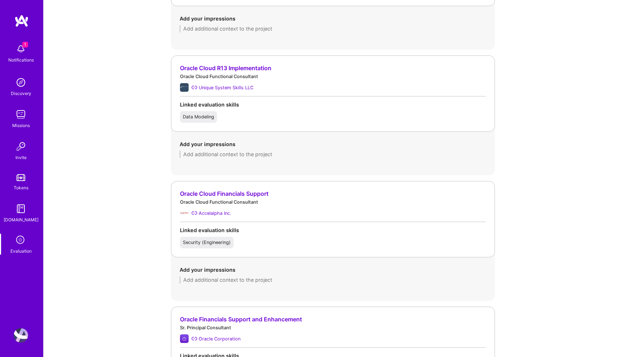
scroll to position [699, 0]
click at [214, 152] on textarea at bounding box center [333, 153] width 307 height 7
paste textarea "Prakash worked on Oracle Cloud R13 implementations, focusing on configuring fin…"
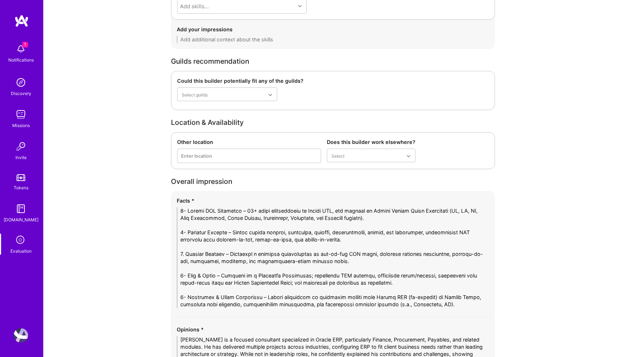
scroll to position [1610, 0]
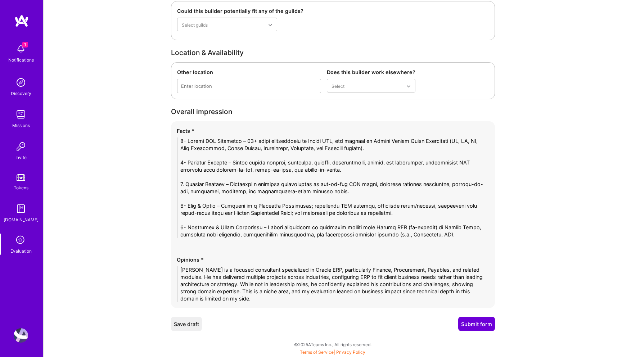
type textarea "Prakash worked on Oracle Cloud R13 implementations, focusing on configuring fin…"
click at [477, 326] on button "Submit form" at bounding box center [476, 324] width 37 height 14
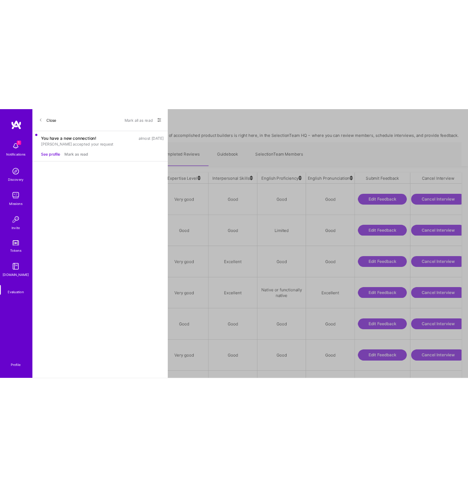
scroll to position [282, 561]
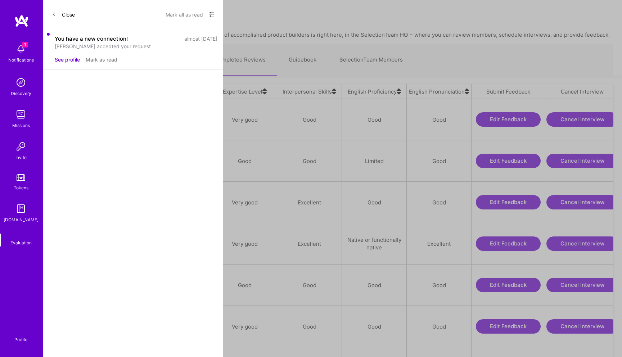
click at [93, 116] on div "[PERSON_NAME]" at bounding box center [83, 119] width 44 height 9
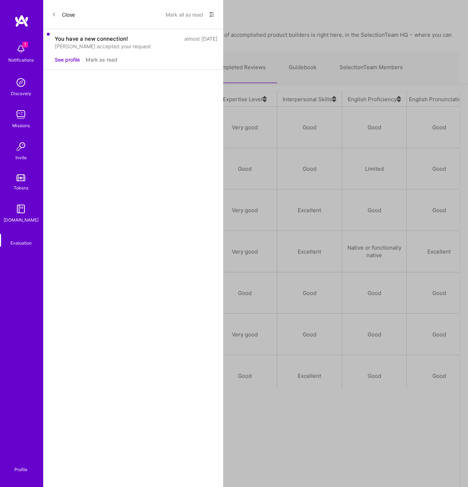
scroll to position [411, 407]
click at [171, 75] on link "Upcoming Interviews" at bounding box center [164, 67] width 77 height 31
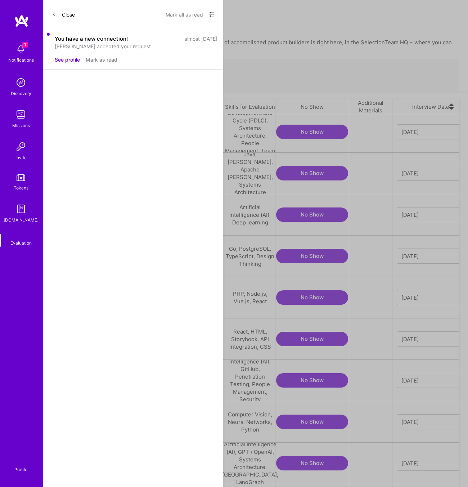
scroll to position [76, 0]
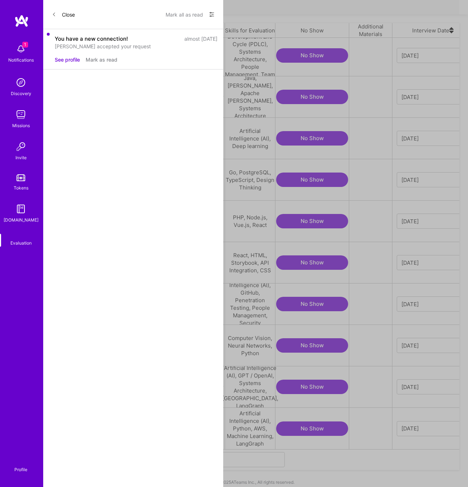
click at [147, 302] on icon "grid" at bounding box center [149, 304] width 5 height 5
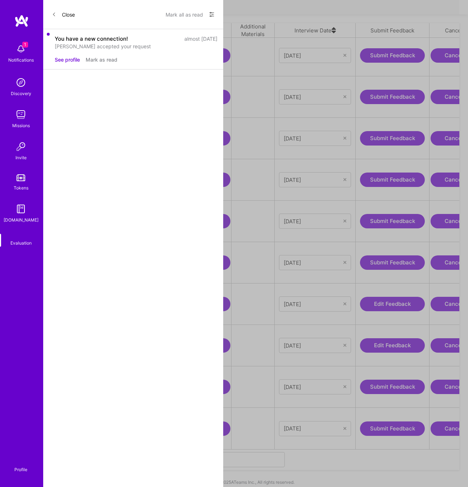
scroll to position [0, 167]
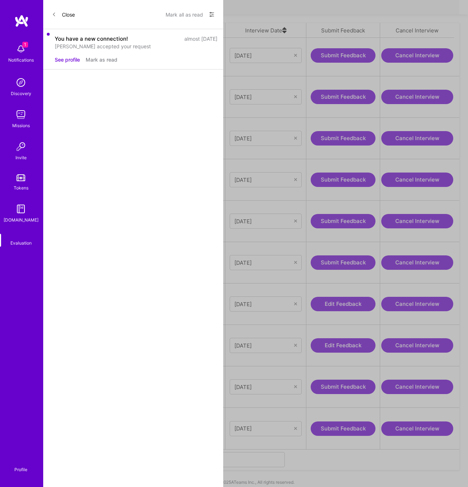
click at [336, 300] on button "Edit Feedback" at bounding box center [343, 304] width 65 height 14
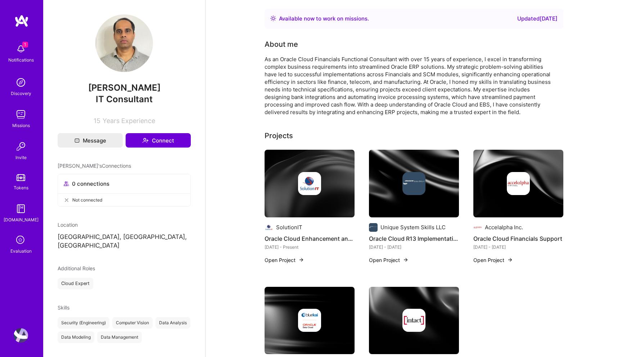
drag, startPoint x: 157, startPoint y: 88, endPoint x: 53, endPoint y: 83, distance: 104.2
click at [53, 83] on div "[PERSON_NAME] IT Consultant 15 Years Experience Message Connect [PERSON_NAME]'s…" at bounding box center [124, 178] width 162 height 357
click at [144, 87] on span "[PERSON_NAME]" at bounding box center [124, 87] width 133 height 11
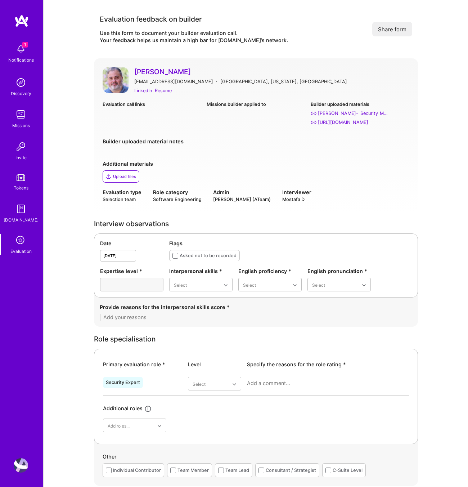
click at [163, 71] on link "[PERSON_NAME]" at bounding box center [271, 71] width 275 height 9
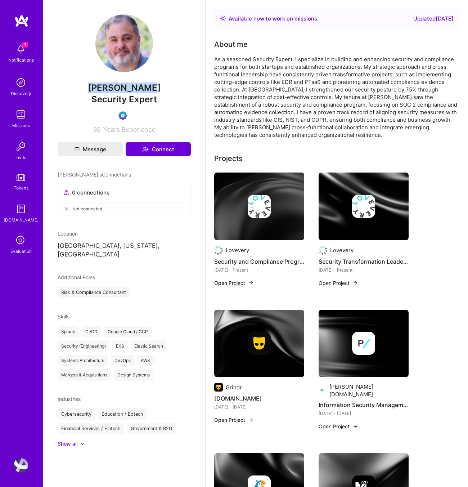
drag, startPoint x: 151, startPoint y: 89, endPoint x: 93, endPoint y: 89, distance: 57.6
click at [93, 89] on span "[PERSON_NAME]" at bounding box center [124, 87] width 133 height 11
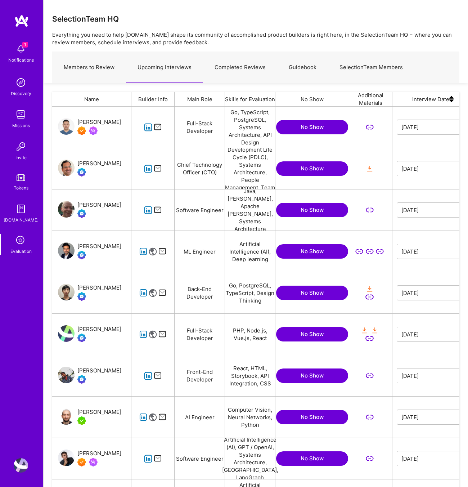
scroll to position [3, 0]
